Goal: Find specific page/section: Find specific page/section

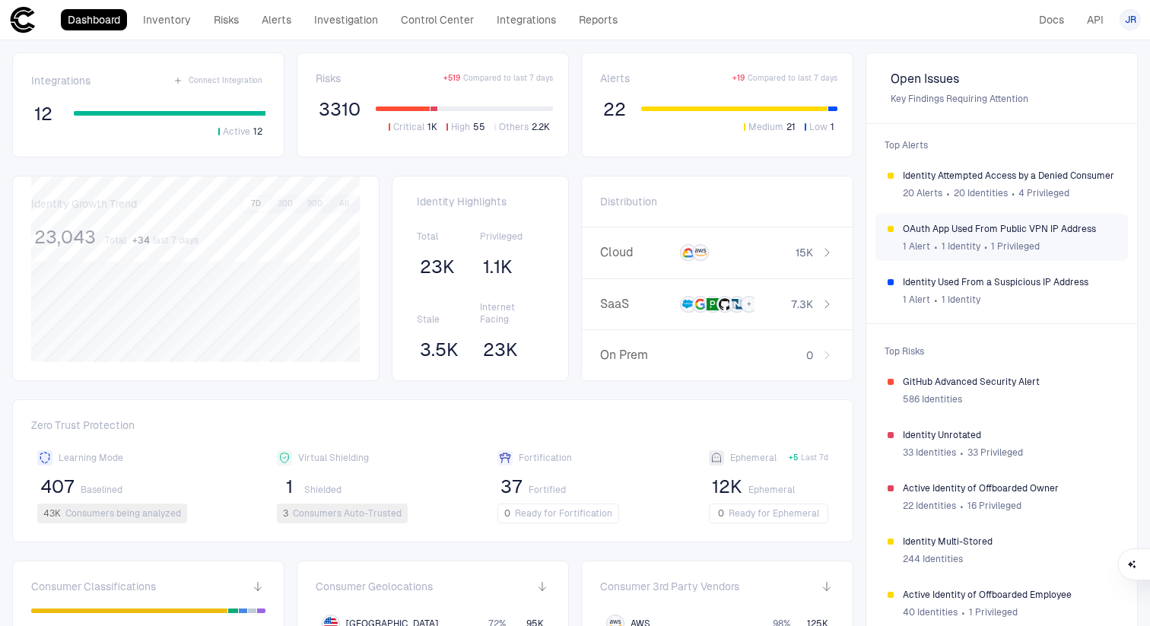
click at [1007, 237] on div "1 Alert ∙ 1 Identity ∙ 1 Privileged" at bounding box center [1009, 246] width 213 height 23
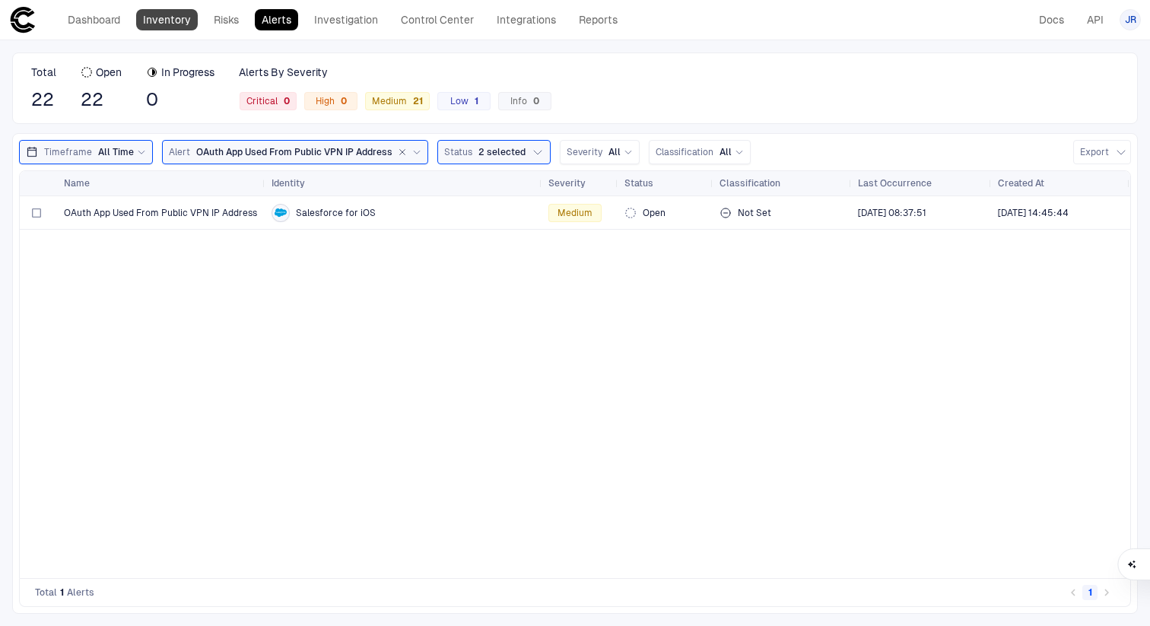
click at [167, 14] on link "Inventory" at bounding box center [167, 19] width 62 height 21
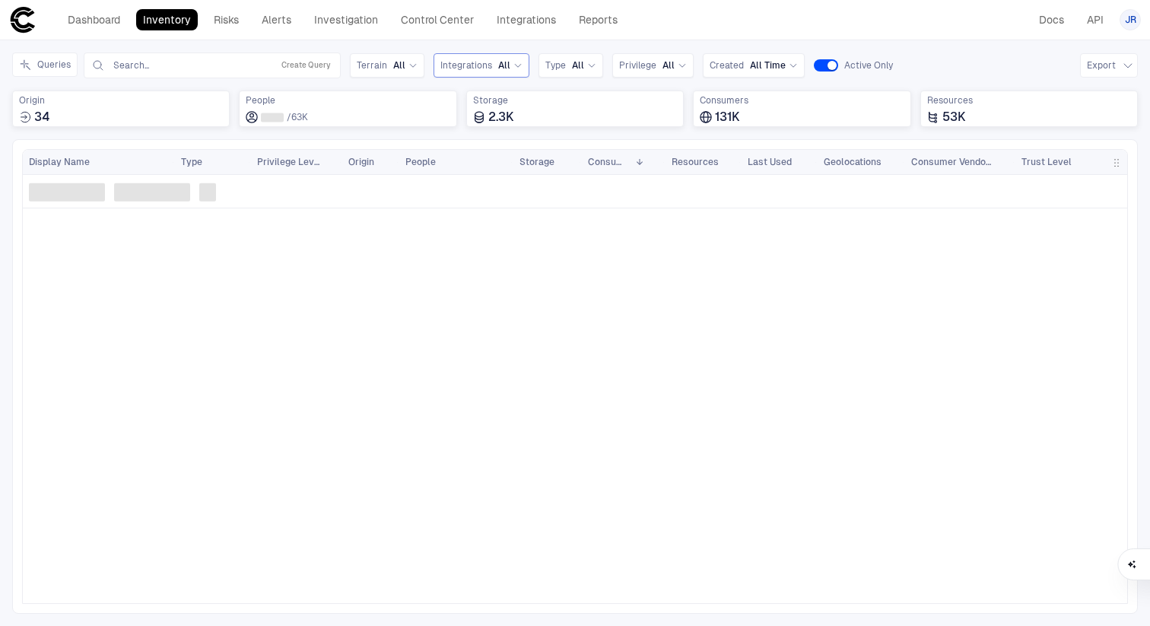
click at [458, 67] on span "Integrations" at bounding box center [466, 65] width 52 height 12
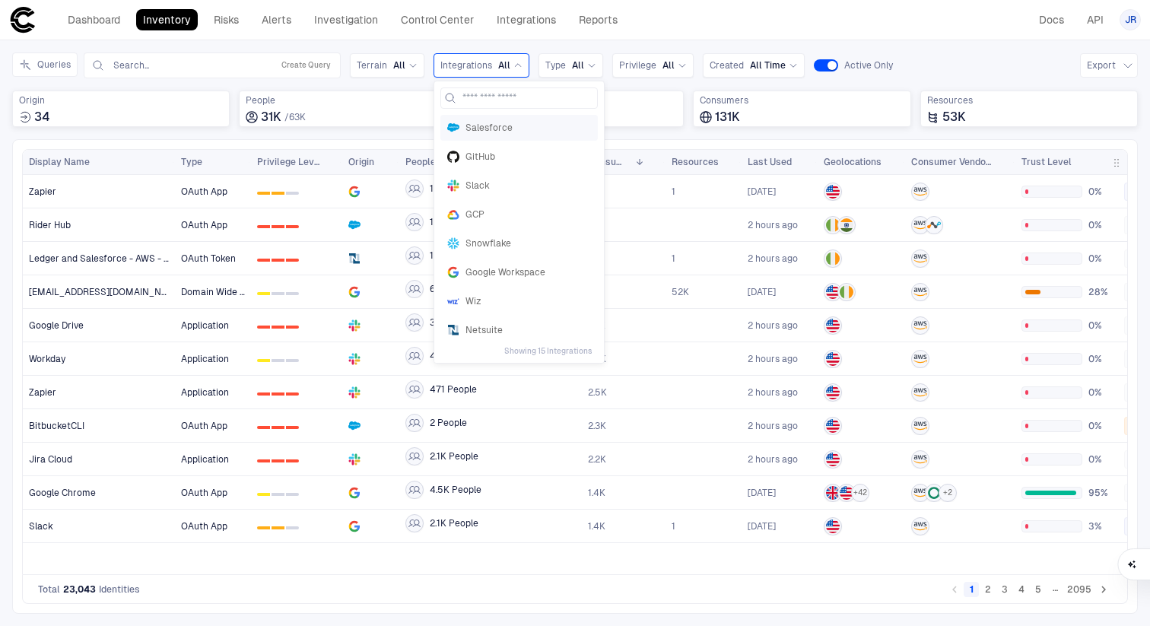
click at [475, 117] on div "Salesforce" at bounding box center [518, 128] width 157 height 26
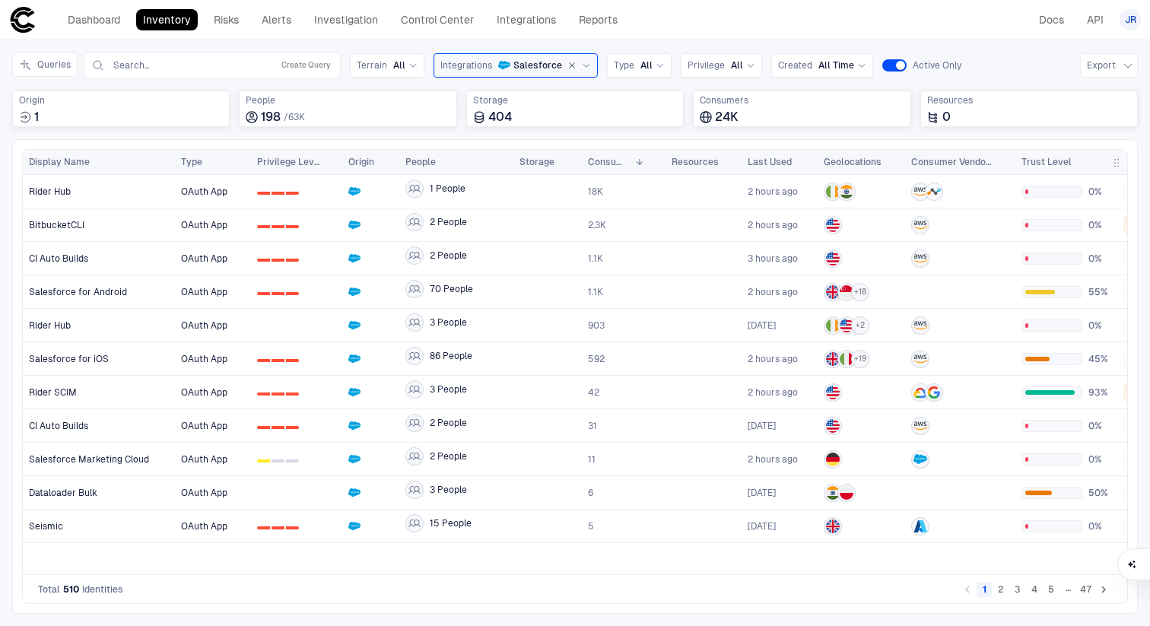
click at [1118, 160] on div at bounding box center [1117, 162] width 6 height 24
click at [1113, 161] on span "button" at bounding box center [1117, 163] width 12 height 12
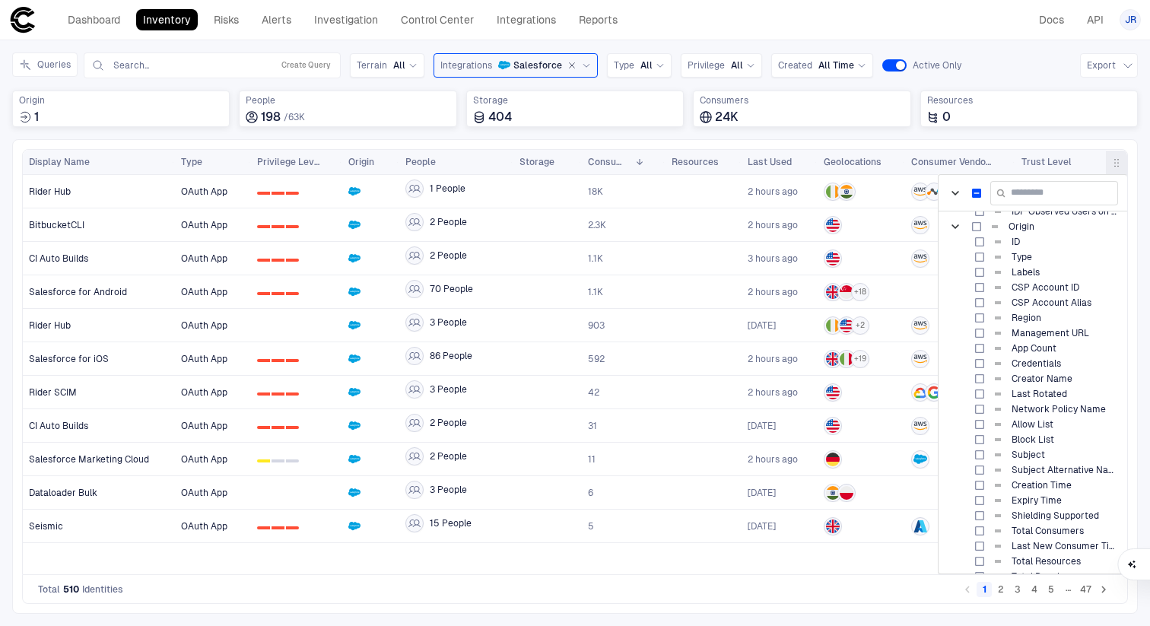
scroll to position [960, 0]
click at [909, 415] on div at bounding box center [960, 425] width 110 height 33
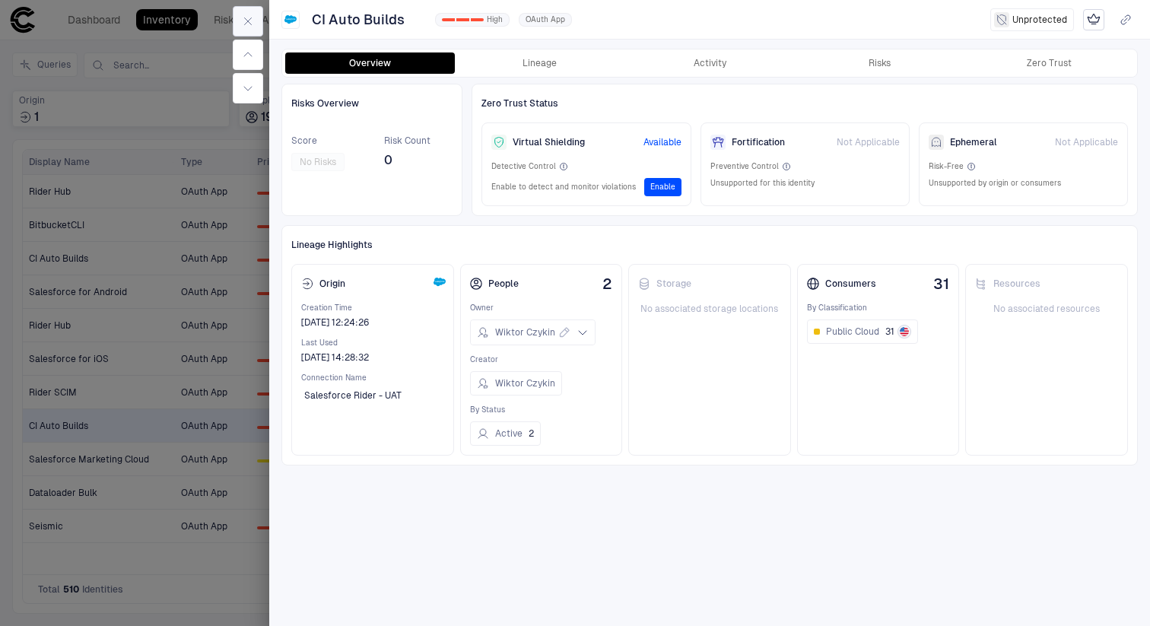
click at [250, 17] on icon "button" at bounding box center [248, 21] width 12 height 12
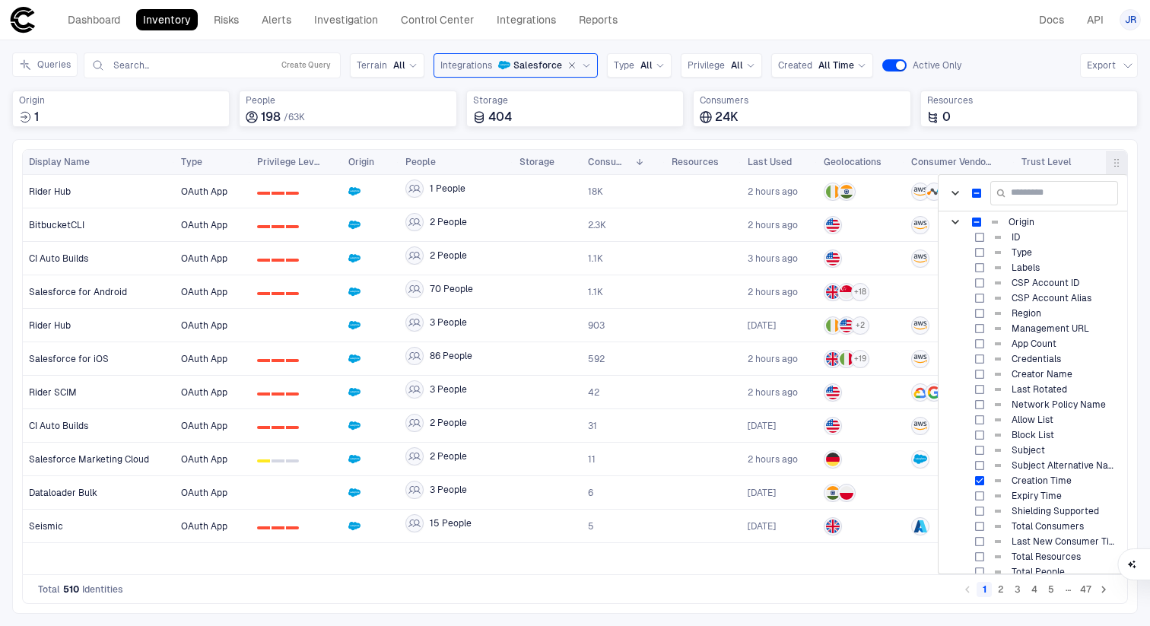
click at [1119, 159] on span "button" at bounding box center [1117, 163] width 12 height 12
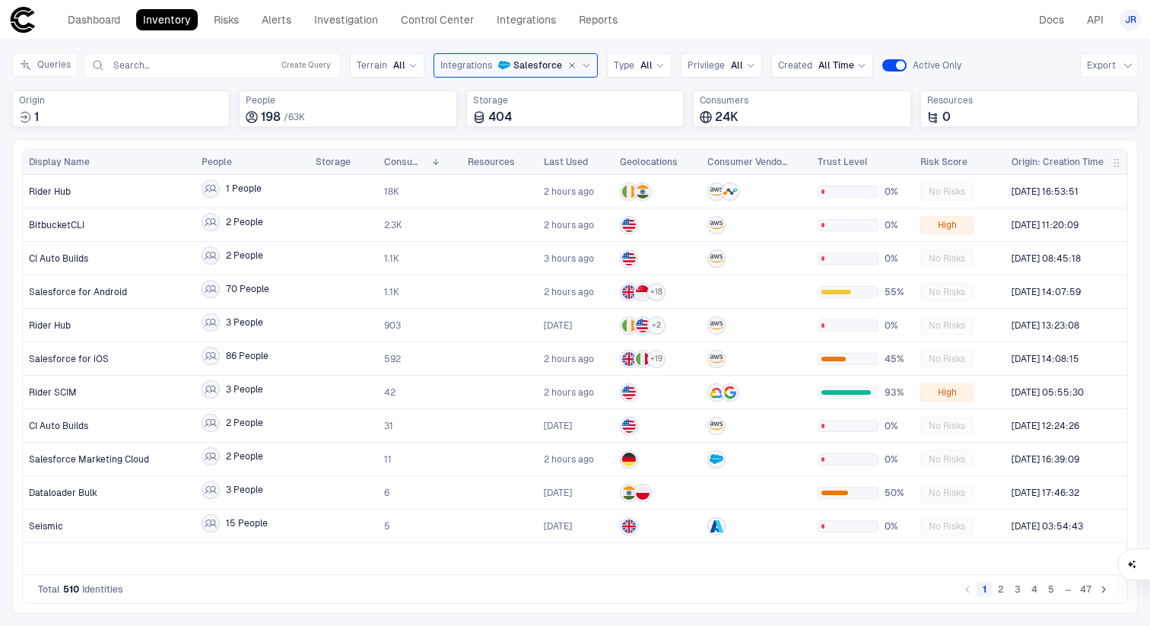
click at [1070, 158] on span "Origin: Creation Time" at bounding box center [1058, 162] width 92 height 12
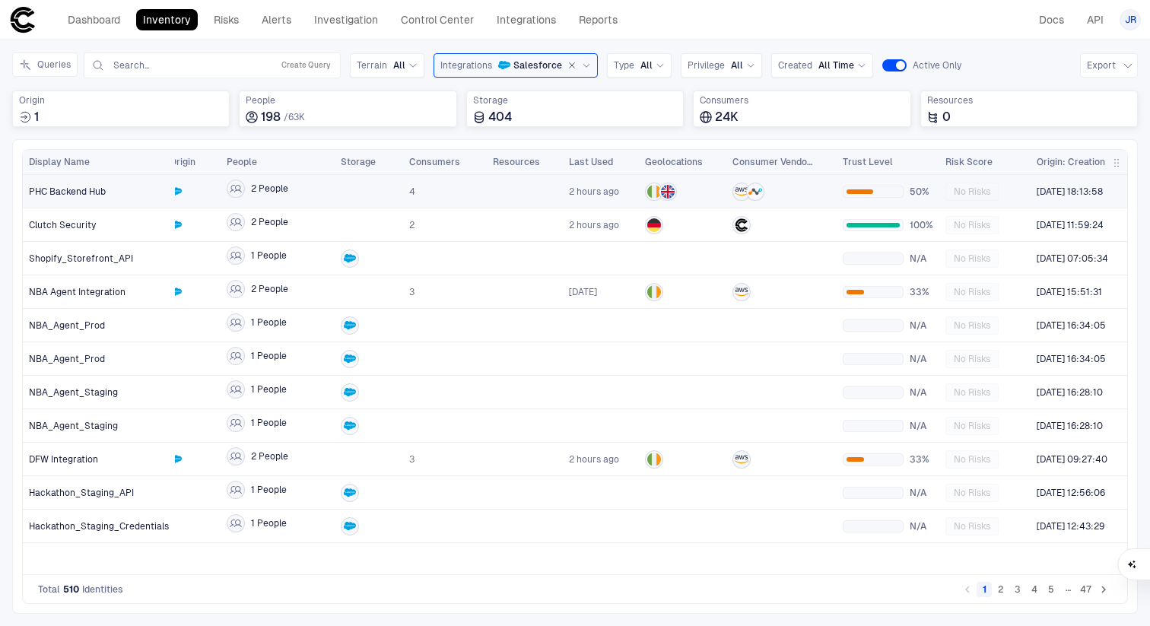
scroll to position [0, 176]
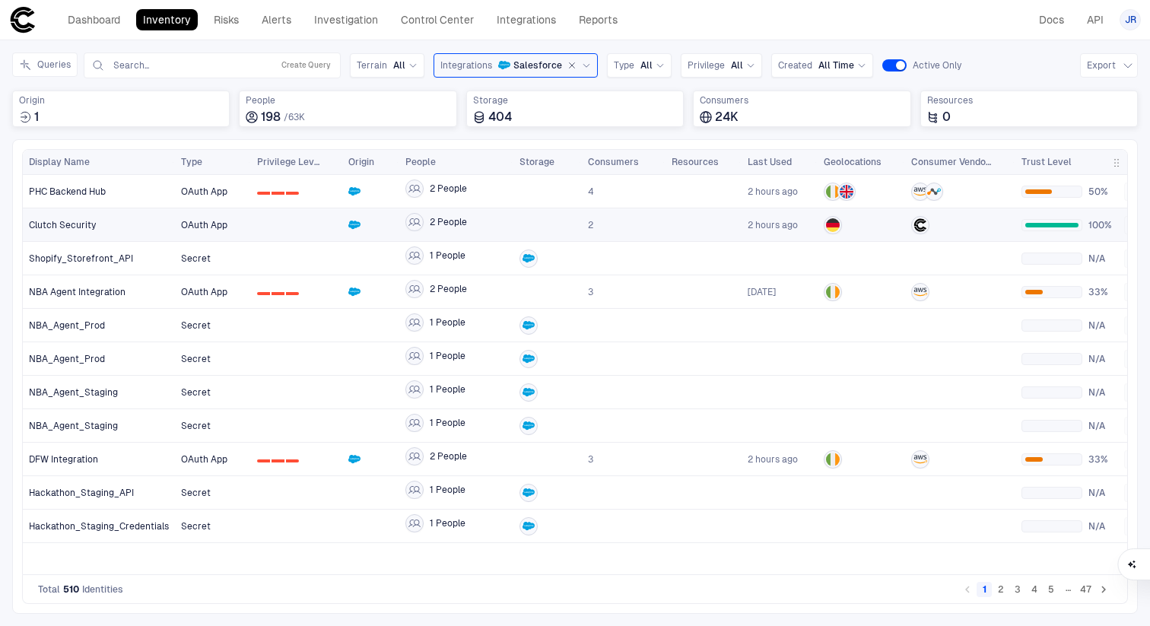
click at [312, 234] on div at bounding box center [296, 224] width 79 height 31
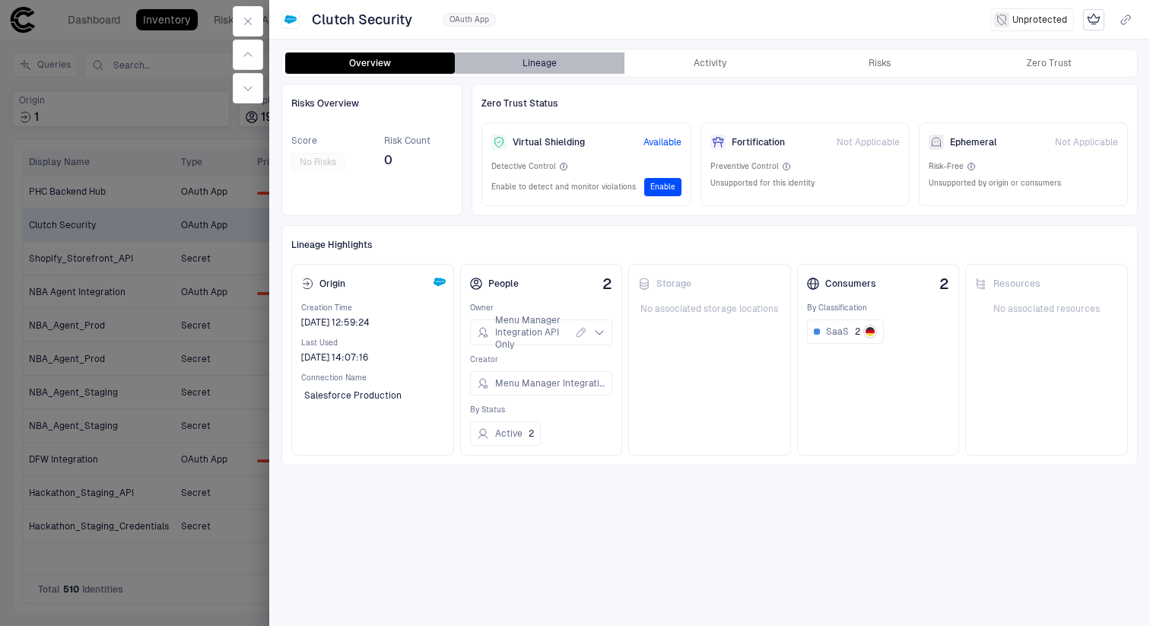
click at [543, 67] on button "Lineage" at bounding box center [540, 62] width 170 height 21
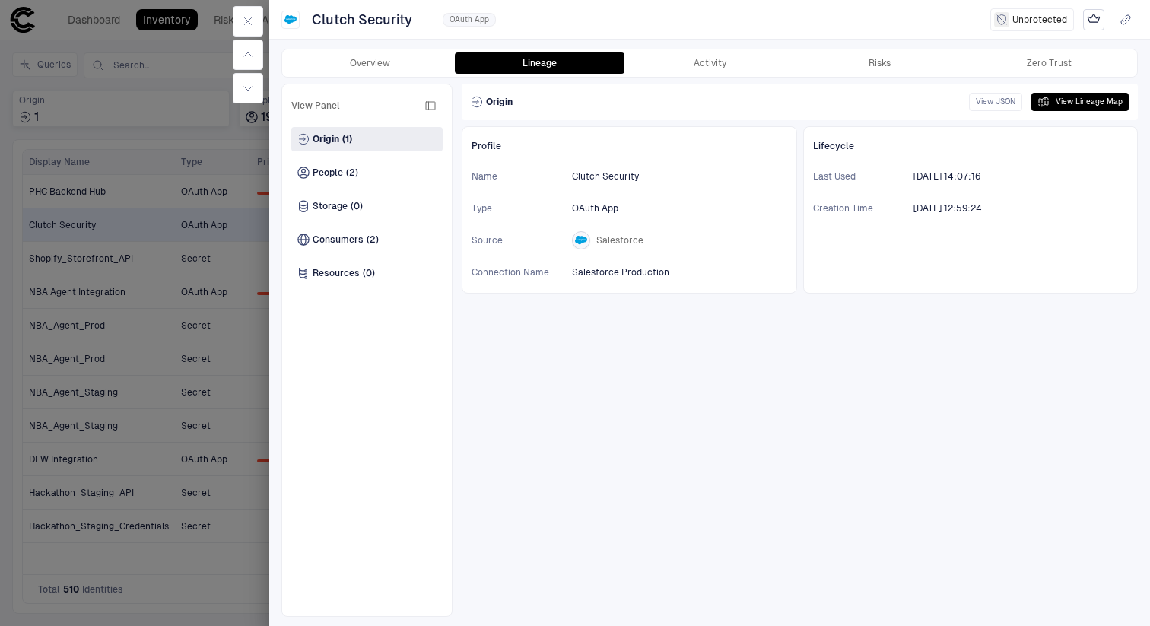
click at [177, 270] on div at bounding box center [575, 313] width 1150 height 626
